Goal: Task Accomplishment & Management: Complete application form

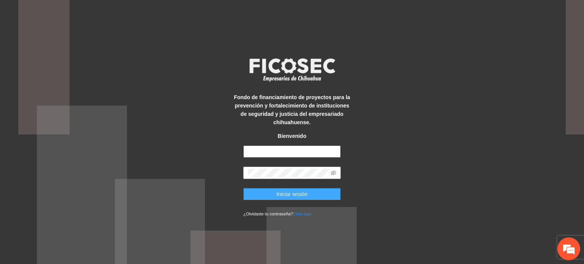
type input "**********"
click at [271, 193] on button "Iniciar sesión" at bounding box center [291, 194] width 97 height 12
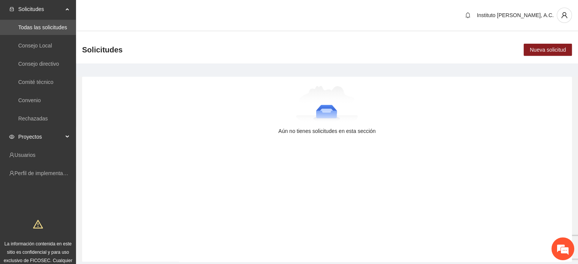
click at [38, 140] on span "Proyectos" at bounding box center [40, 136] width 45 height 15
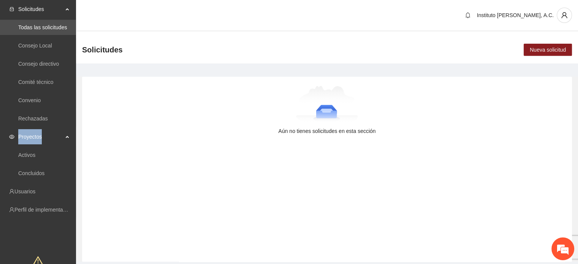
click at [38, 140] on span "Proyectos" at bounding box center [40, 136] width 45 height 15
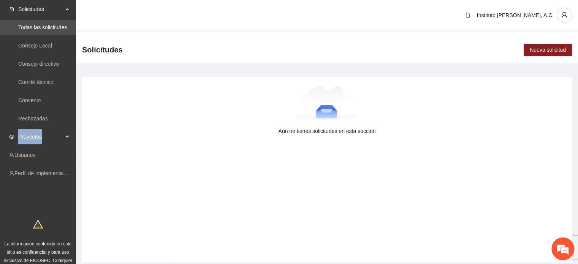
click at [69, 135] on div "Proyectos" at bounding box center [38, 136] width 76 height 15
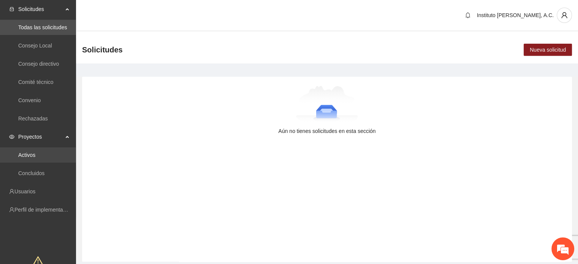
click at [33, 155] on link "Activos" at bounding box center [26, 155] width 17 height 6
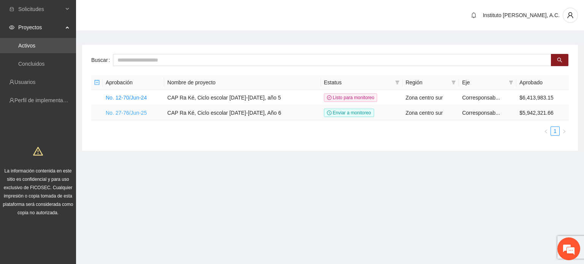
click at [138, 112] on link "No. 27-76/Jun-25" at bounding box center [126, 113] width 41 height 6
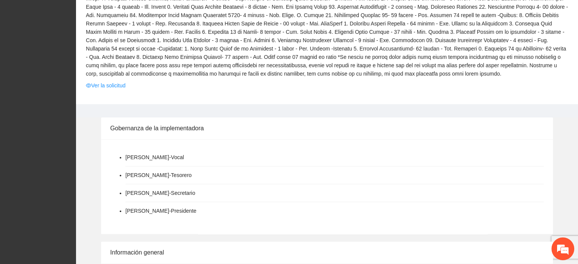
scroll to position [309, 0]
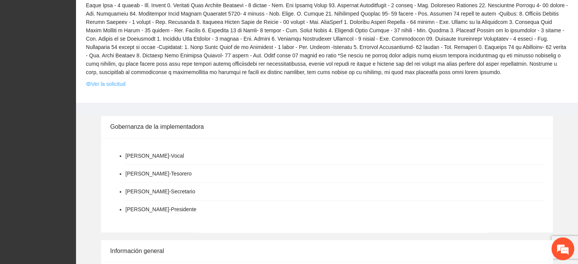
click at [100, 86] on link "Ver la solicitud" at bounding box center [106, 84] width 40 height 8
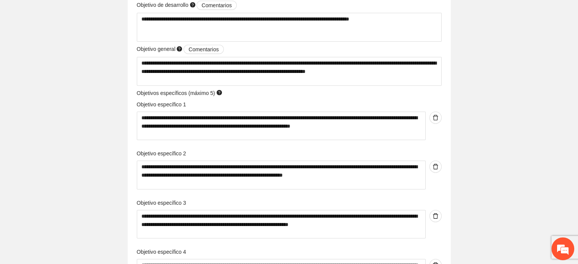
scroll to position [1997, 0]
